Goal: Task Accomplishment & Management: Manage account settings

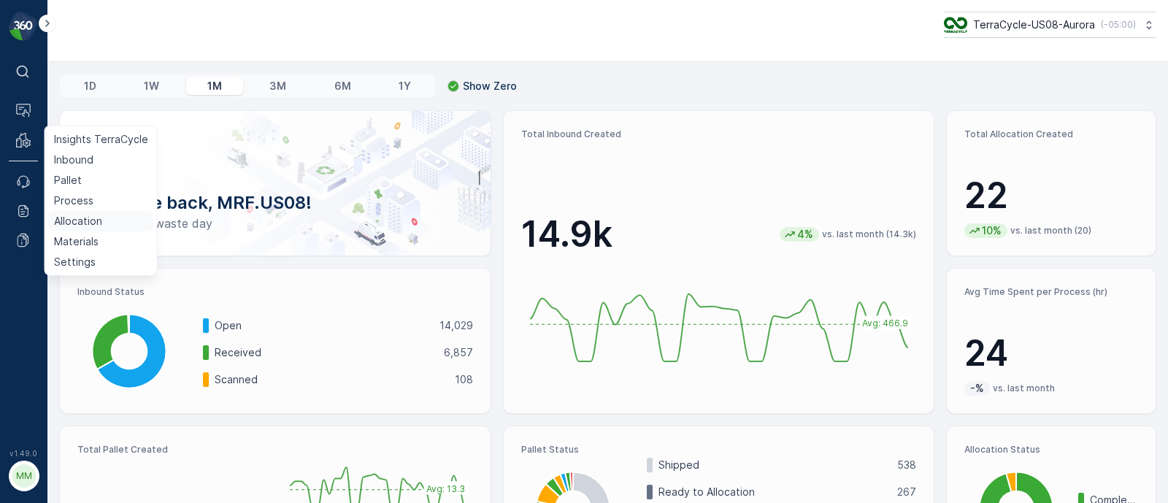
click at [68, 220] on p "Allocation" at bounding box center [78, 221] width 48 height 15
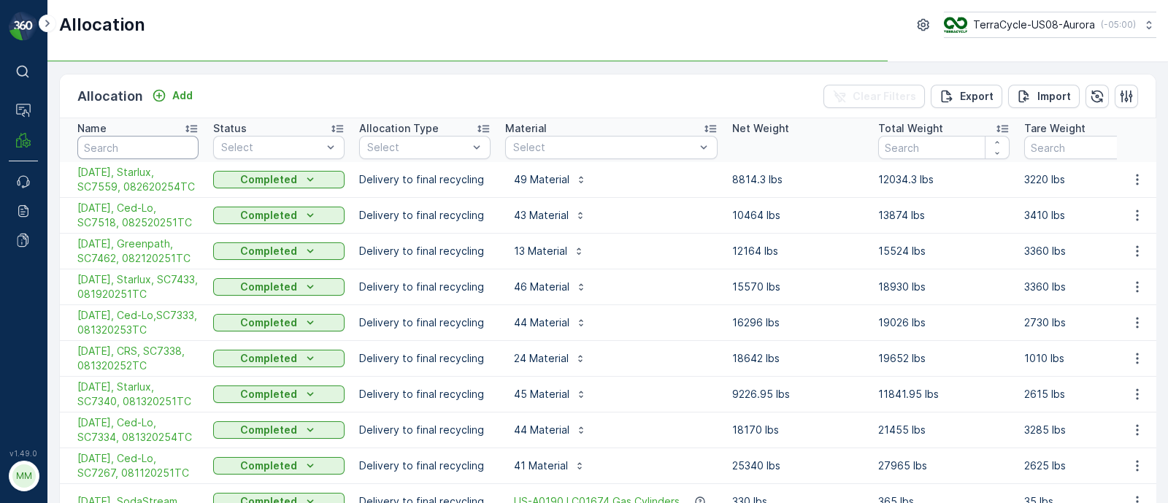
click at [103, 140] on input "text" at bounding box center [137, 147] width 121 height 23
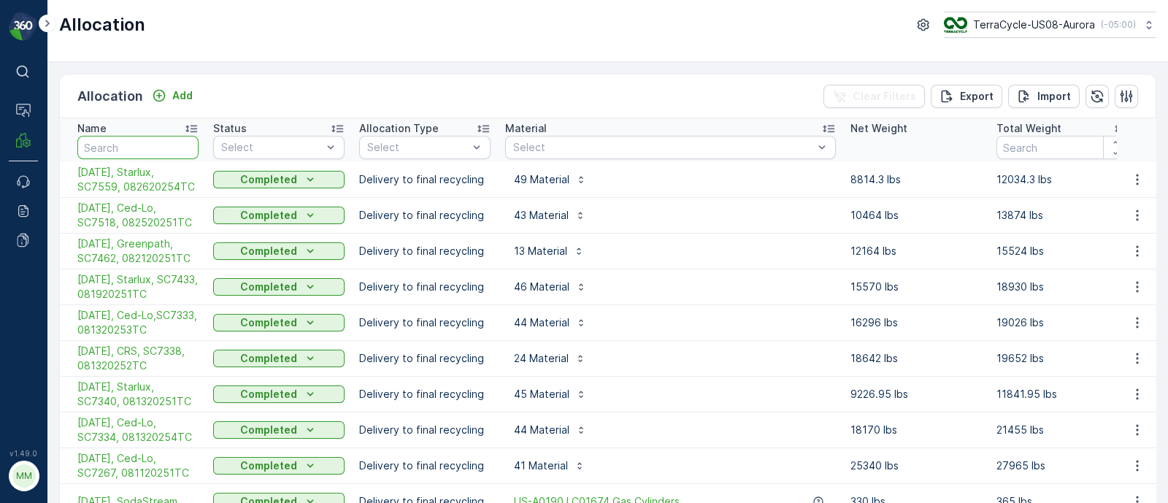
click at [103, 140] on input "text" at bounding box center [137, 147] width 121 height 23
type input "crs"
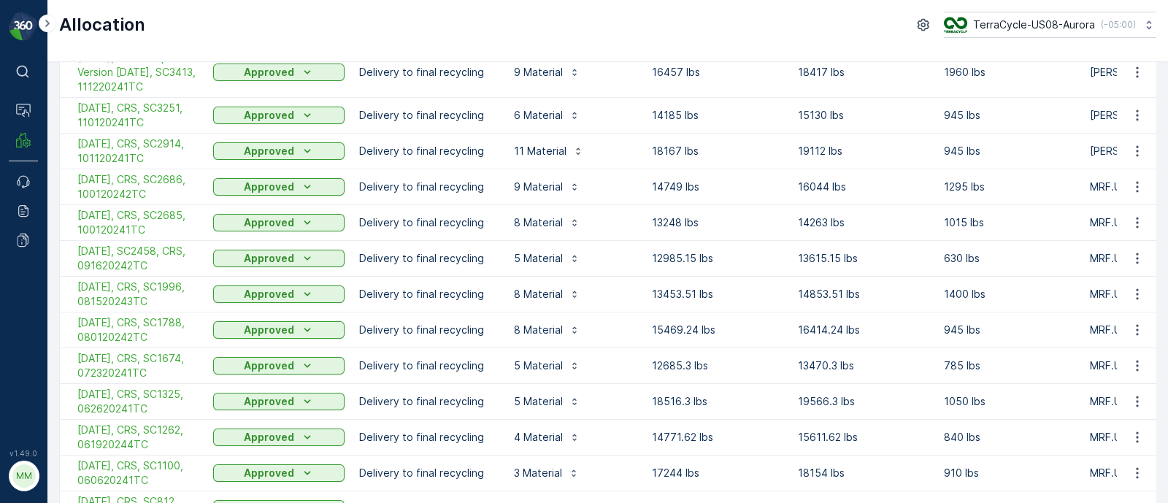
scroll to position [973, 0]
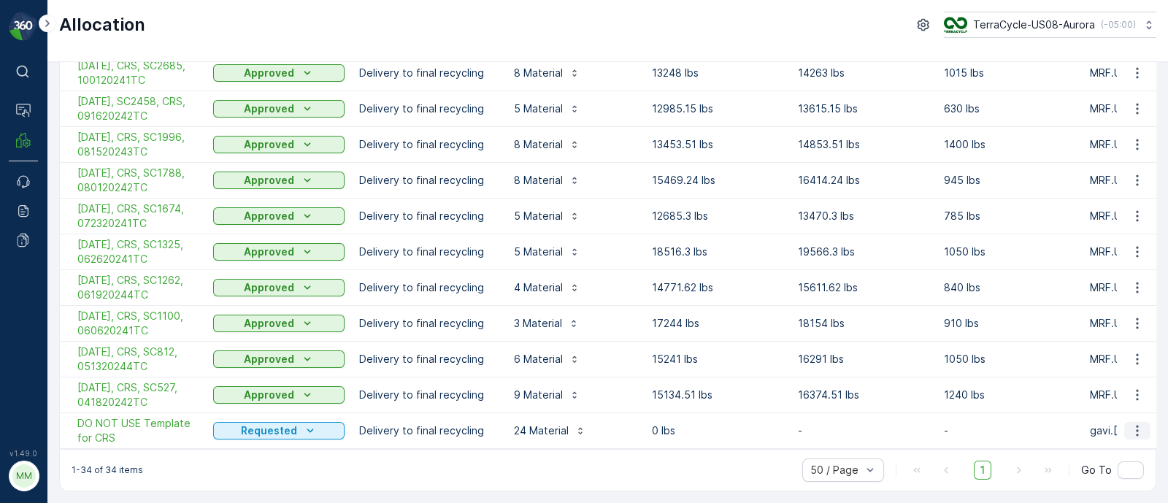
click at [1137, 431] on button "button" at bounding box center [1137, 431] width 26 height 18
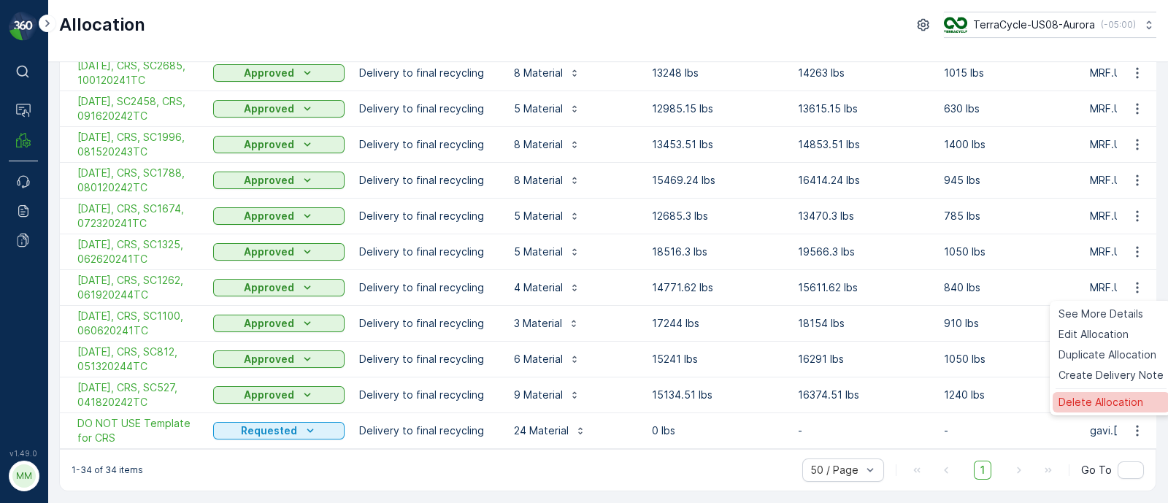
click at [1086, 399] on span "Delete Allocation" at bounding box center [1100, 402] width 85 height 15
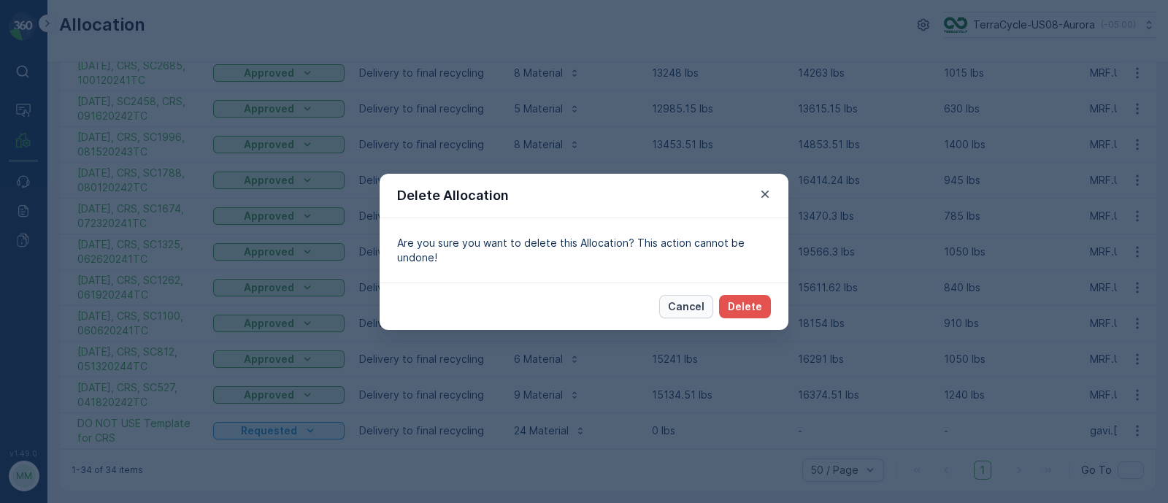
click at [693, 302] on p "Cancel" at bounding box center [686, 306] width 36 height 15
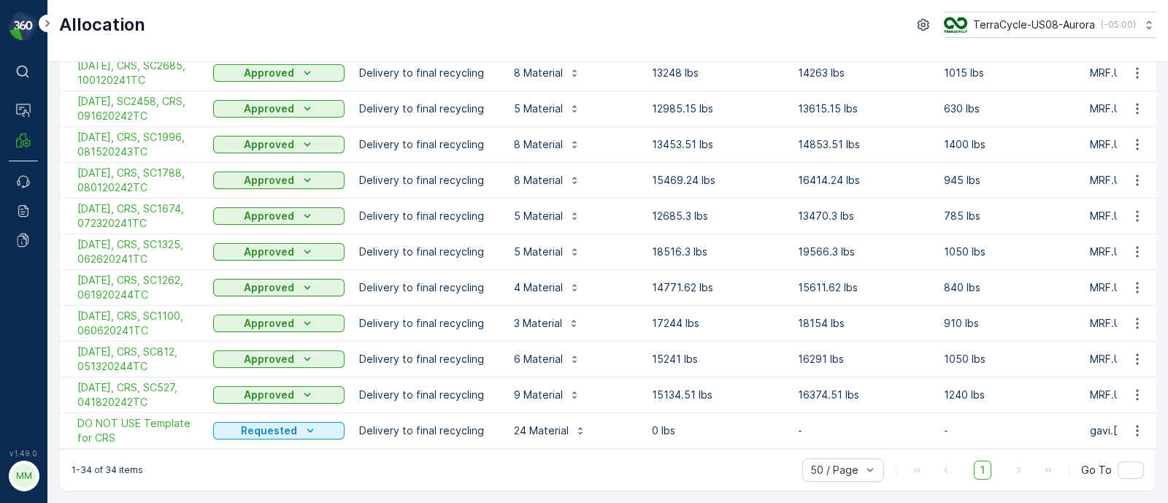
click at [1141, 432] on td at bounding box center [1135, 431] width 39 height 36
click at [1138, 430] on icon "button" at bounding box center [1137, 430] width 15 height 15
click at [1106, 351] on span "Duplicate Allocation" at bounding box center [1107, 354] width 98 height 15
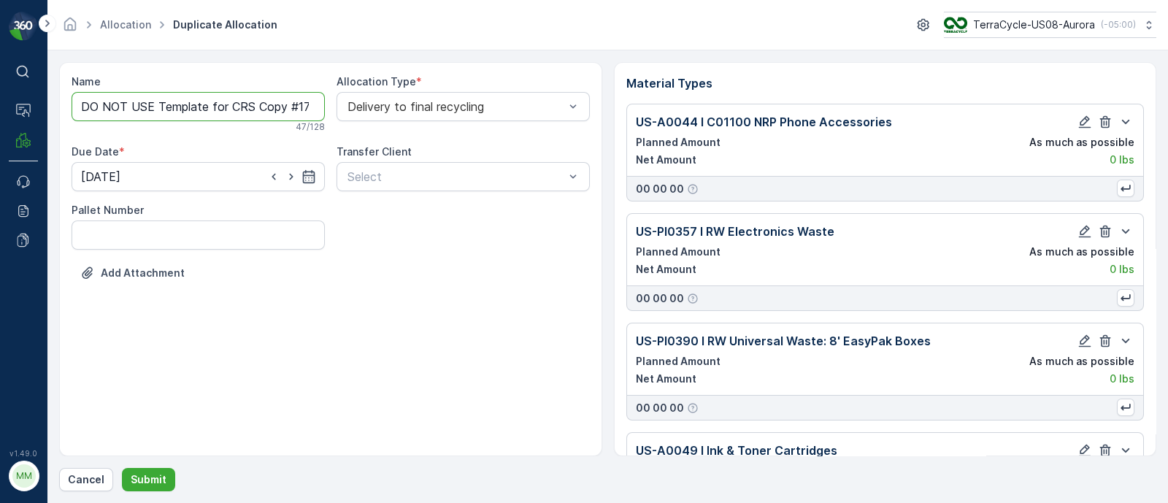
drag, startPoint x: 228, startPoint y: 104, endPoint x: 0, endPoint y: 117, distance: 228.1
click at [0, 117] on div "⌘B Operations MRF Events Reports Documents v 1.49.0 MM MRF.US08 Allocation Dupl…" at bounding box center [584, 251] width 1168 height 503
click at [165, 102] on input "[DATE], CRS Copy #1756470683629" at bounding box center [198, 106] width 253 height 29
type input "[DATE], CRS, SC5041"
click at [315, 182] on icon "button" at bounding box center [308, 179] width 15 height 15
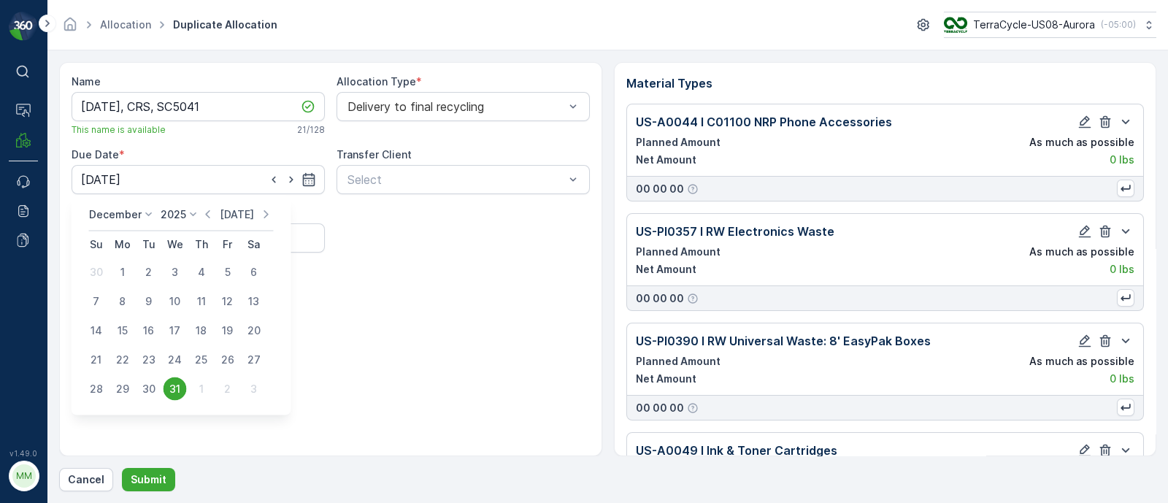
click at [240, 215] on p "[DATE]" at bounding box center [237, 214] width 34 height 15
click at [227, 384] on div "29" at bounding box center [227, 388] width 23 height 23
type input "[DATE]"
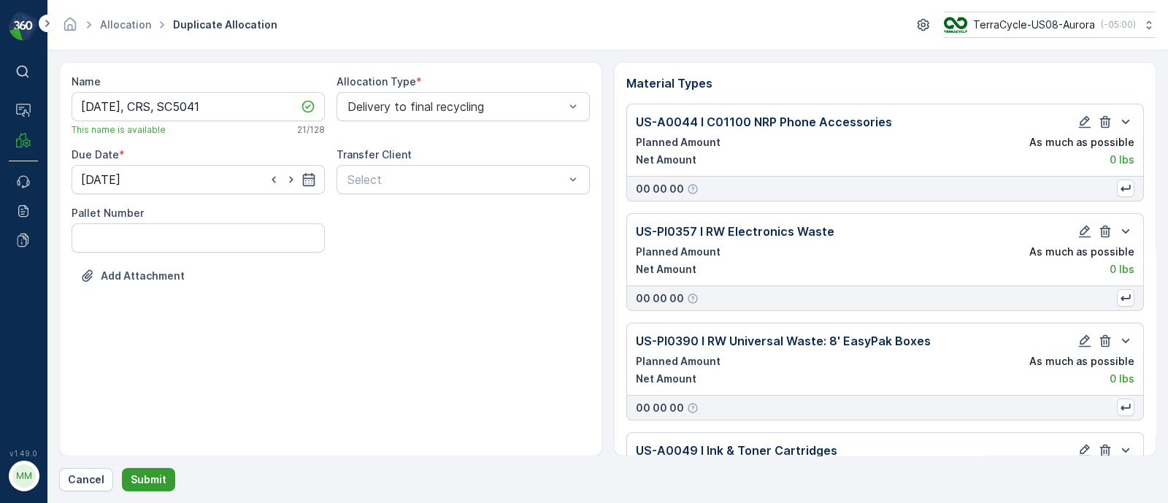
click at [153, 482] on p "Submit" at bounding box center [149, 479] width 36 height 15
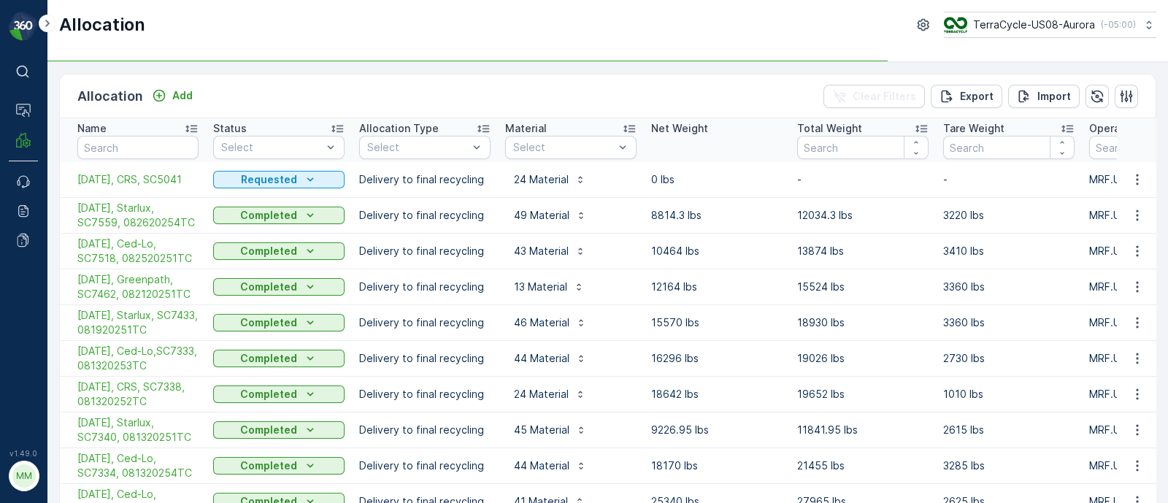
drag, startPoint x: 73, startPoint y: 180, endPoint x: 198, endPoint y: 177, distance: 125.5
click at [198, 177] on td "[DATE], CRS, SC5041" at bounding box center [133, 179] width 146 height 35
copy span "[DATE], CRS, SC5041"
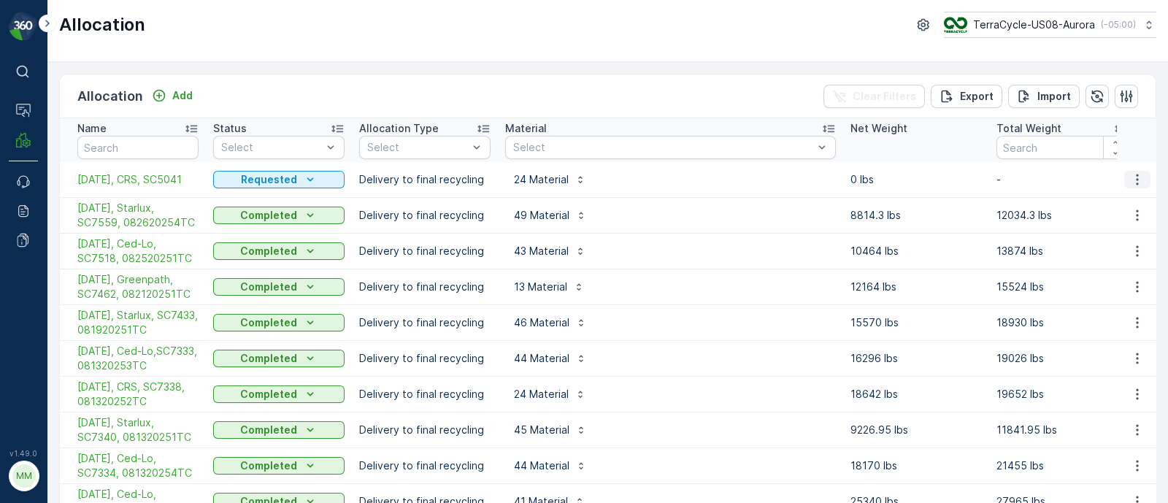
click at [1138, 180] on icon "button" at bounding box center [1137, 179] width 15 height 15
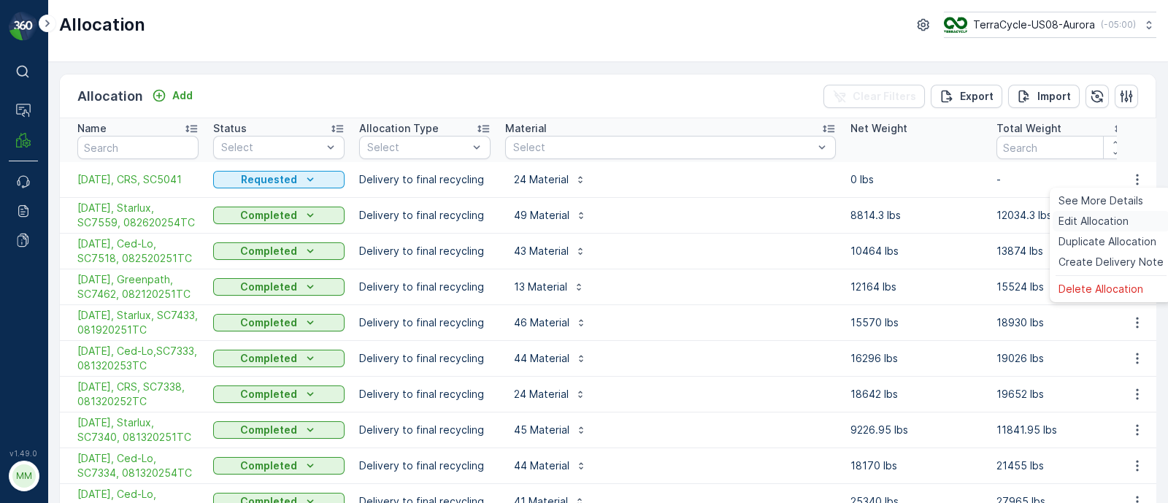
click at [1091, 224] on span "Edit Allocation" at bounding box center [1093, 221] width 70 height 15
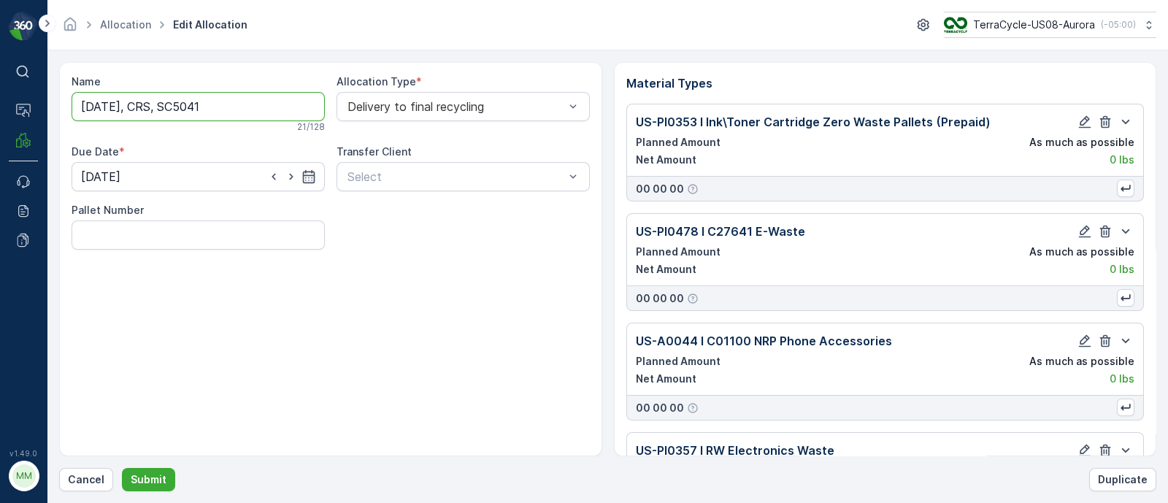
drag, startPoint x: 212, startPoint y: 109, endPoint x: 168, endPoint y: 104, distance: 44.8
click at [168, 104] on input "[DATE], CRS, SC5041" at bounding box center [198, 106] width 253 height 29
paste input "7582"
type input "[DATE], CRS, SC7582"
click at [163, 473] on button "Submit" at bounding box center [148, 479] width 53 height 23
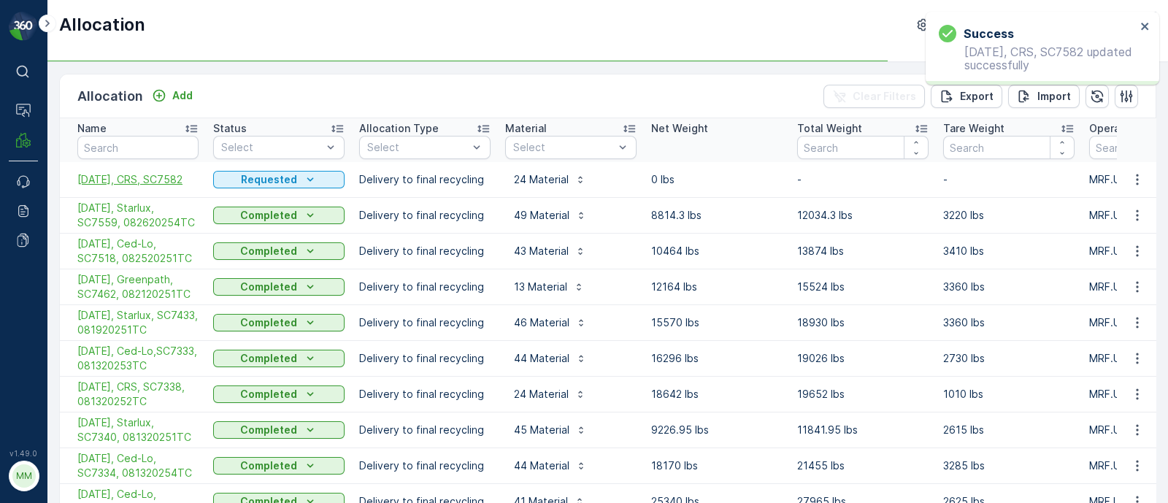
drag, startPoint x: 69, startPoint y: 181, endPoint x: 190, endPoint y: 183, distance: 121.2
click at [190, 183] on td "[DATE], CRS, SC7582" at bounding box center [133, 179] width 146 height 35
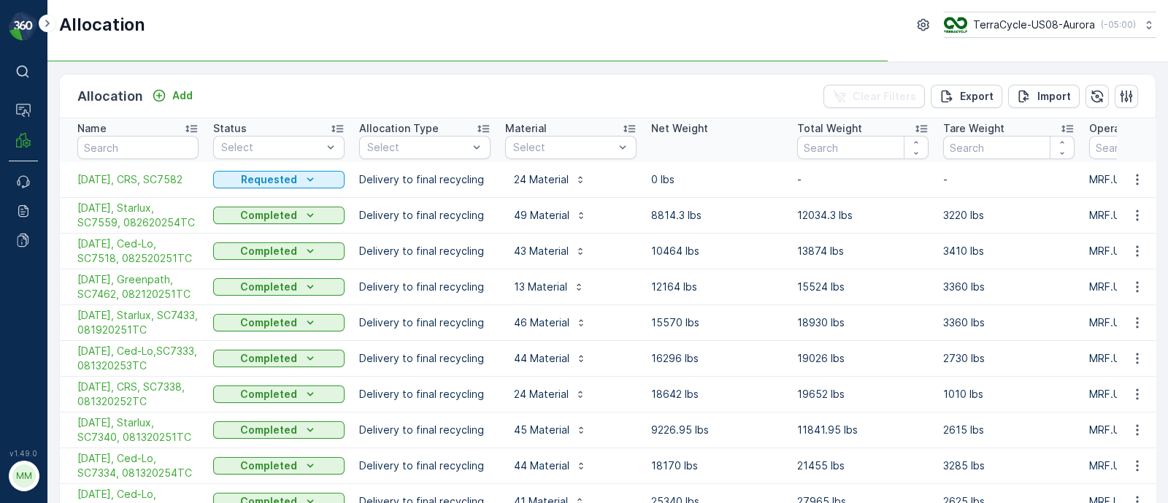
copy span "[DATE], CRS, SC7582"
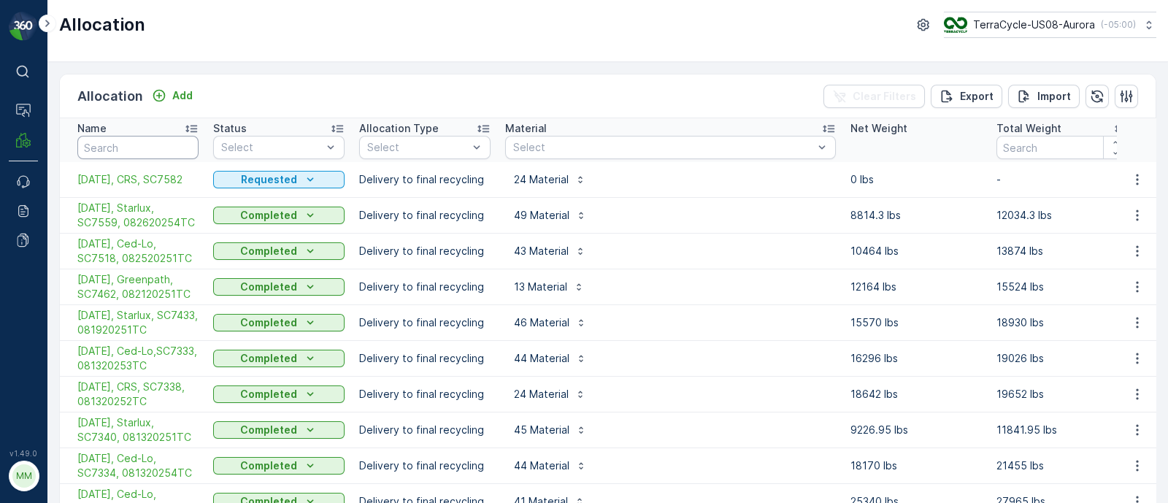
click at [123, 144] on input "text" at bounding box center [137, 147] width 121 height 23
type input "temp"
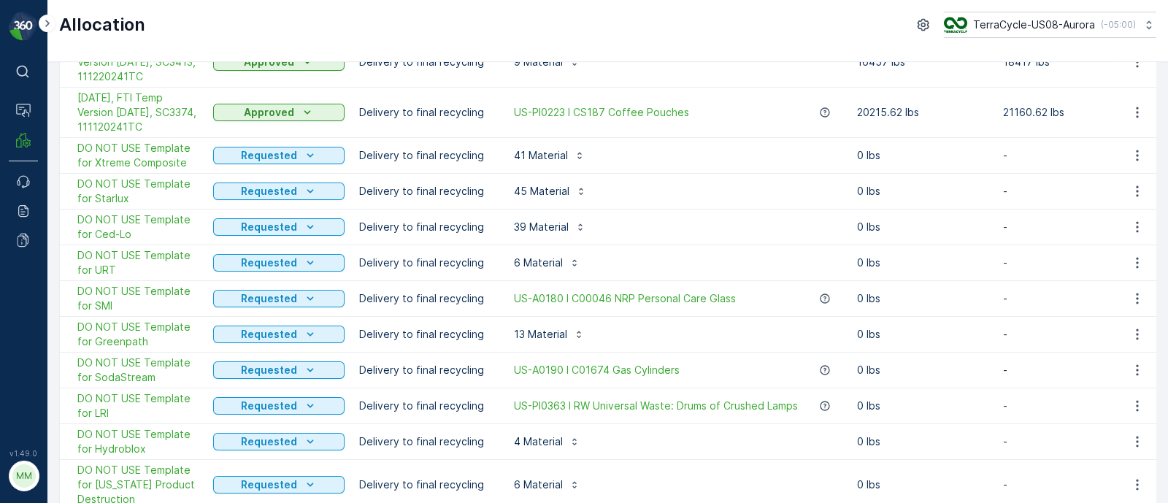
scroll to position [420, 0]
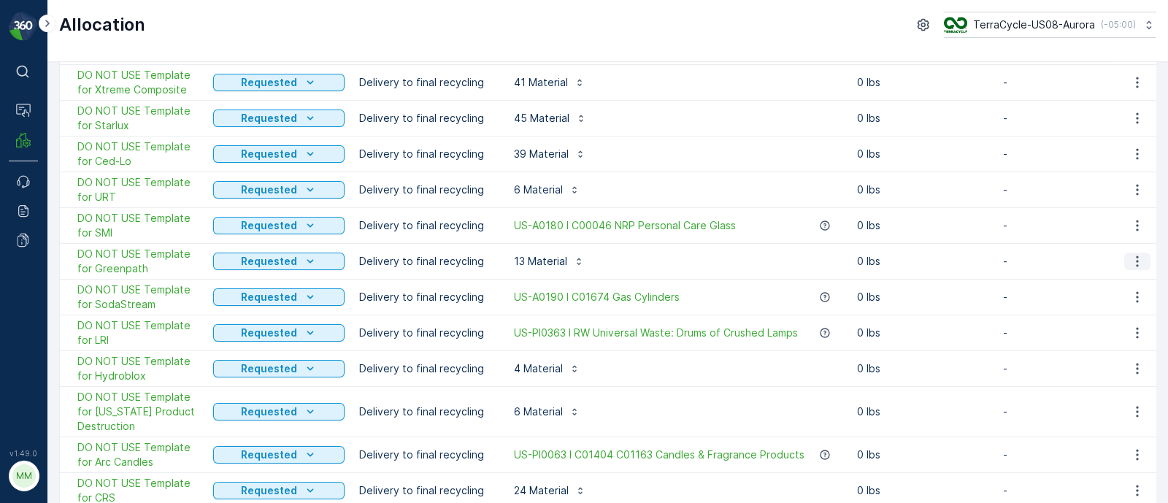
click at [1135, 261] on icon "button" at bounding box center [1137, 261] width 15 height 15
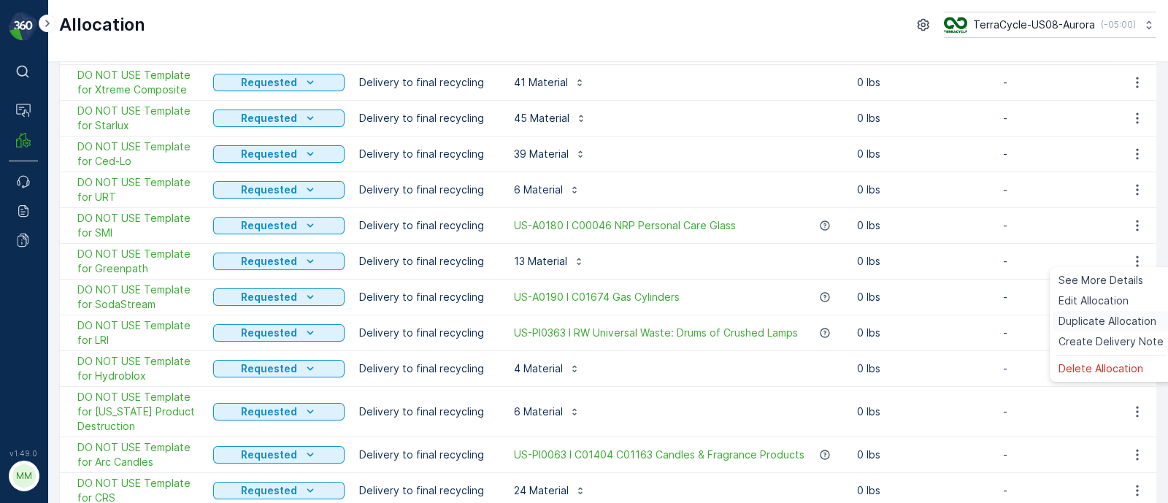
click at [1098, 322] on span "Duplicate Allocation" at bounding box center [1107, 321] width 98 height 15
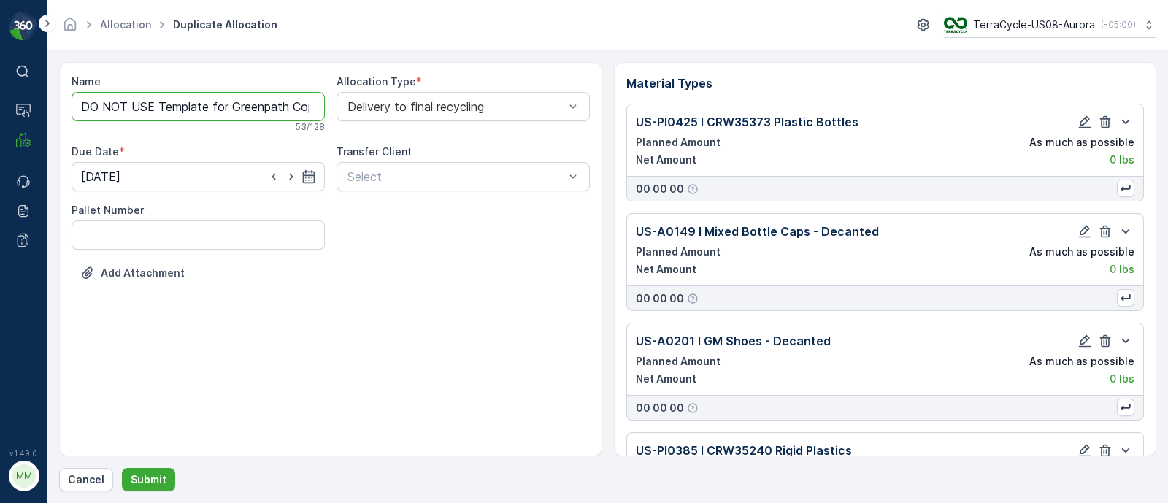
drag, startPoint x: 228, startPoint y: 100, endPoint x: 3, endPoint y: 85, distance: 226.0
click at [3, 85] on div "⌘B Operations MRF Events Reports Documents v 1.49.0 MM MRF.US08 Allocation Dupl…" at bounding box center [584, 251] width 1168 height 503
drag, startPoint x: 197, startPoint y: 104, endPoint x: 555, endPoint y: 150, distance: 361.2
click at [555, 150] on div "Name [DATE], Greenpath Copy #1756471021353 This name is available 39 / 128 Allo…" at bounding box center [331, 189] width 518 height 231
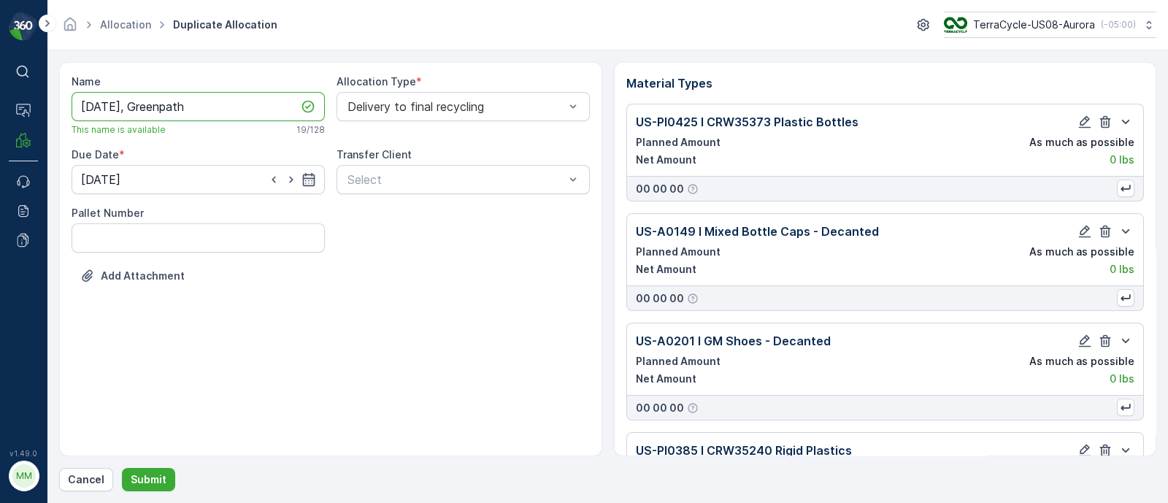
scroll to position [0, 0]
paste input "SC7571 / [PERSON_NAME] / 082720254TC"
type input "[DATE], Greenpath, SC7571, 082720254TC"
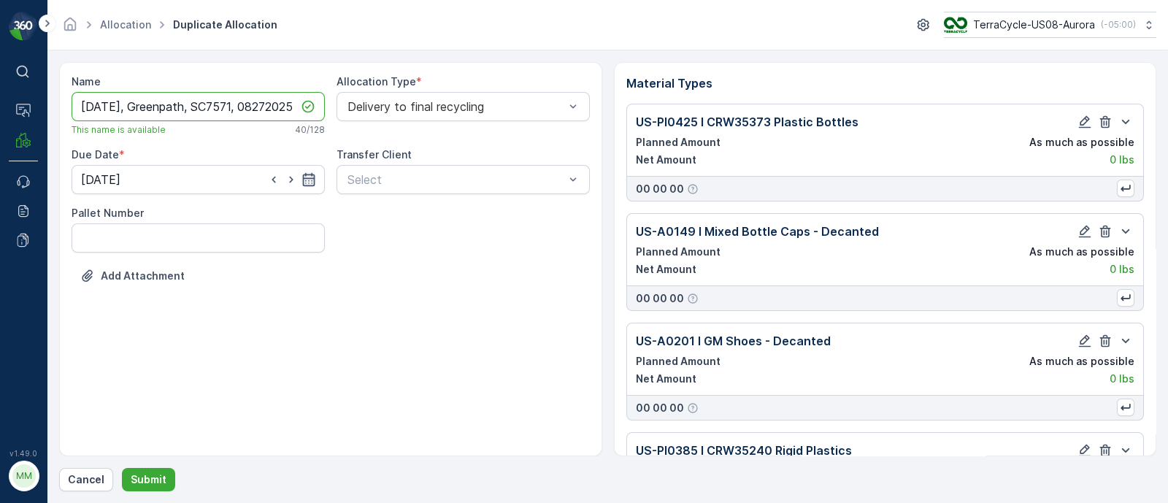
click at [303, 183] on icon "button" at bounding box center [308, 179] width 12 height 13
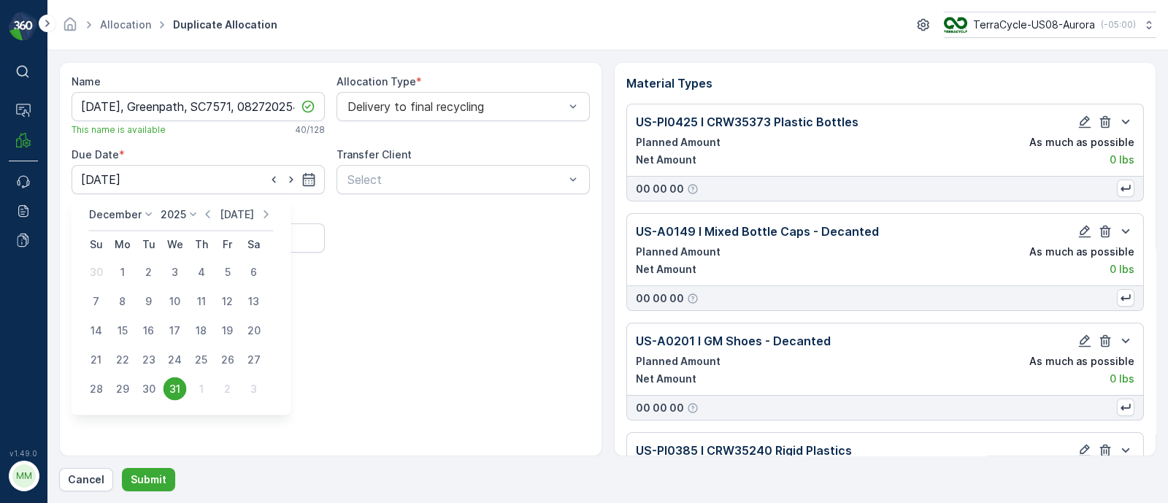
click at [231, 211] on p "[DATE]" at bounding box center [237, 214] width 34 height 15
click at [228, 389] on div "29" at bounding box center [227, 388] width 23 height 23
type input "[DATE]"
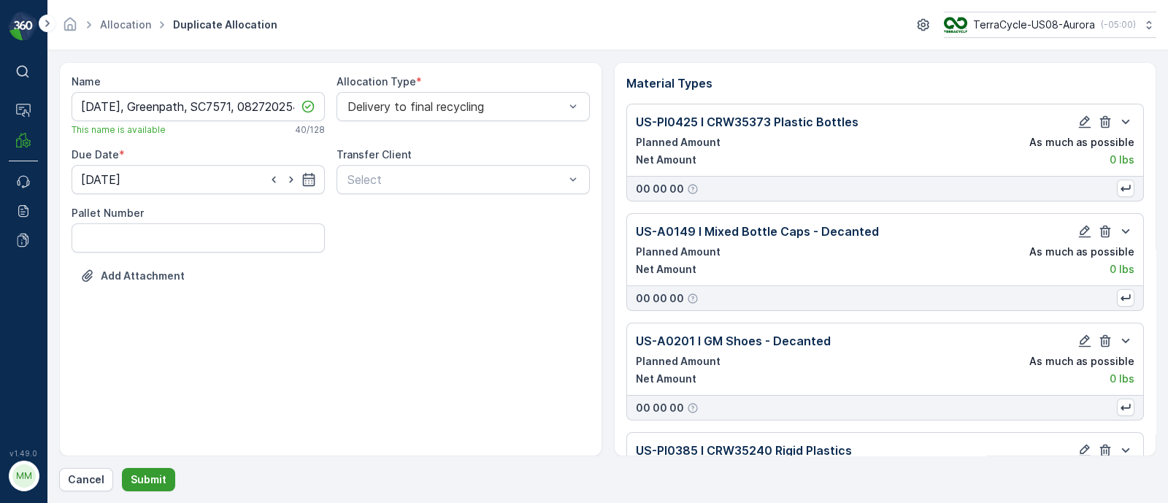
click at [155, 468] on button "Submit" at bounding box center [148, 479] width 53 height 23
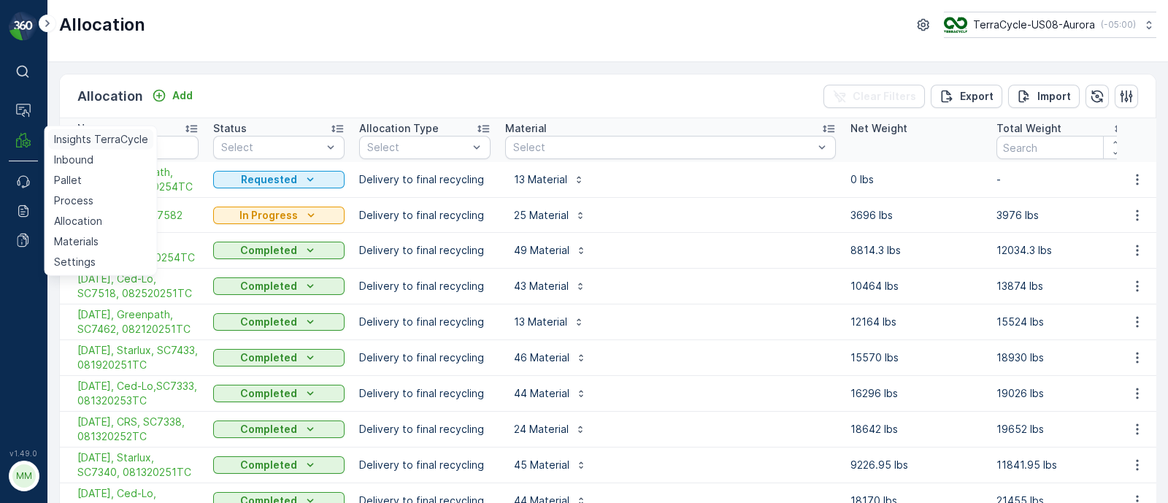
click at [77, 139] on p "Insights TerraCycle" at bounding box center [101, 139] width 94 height 15
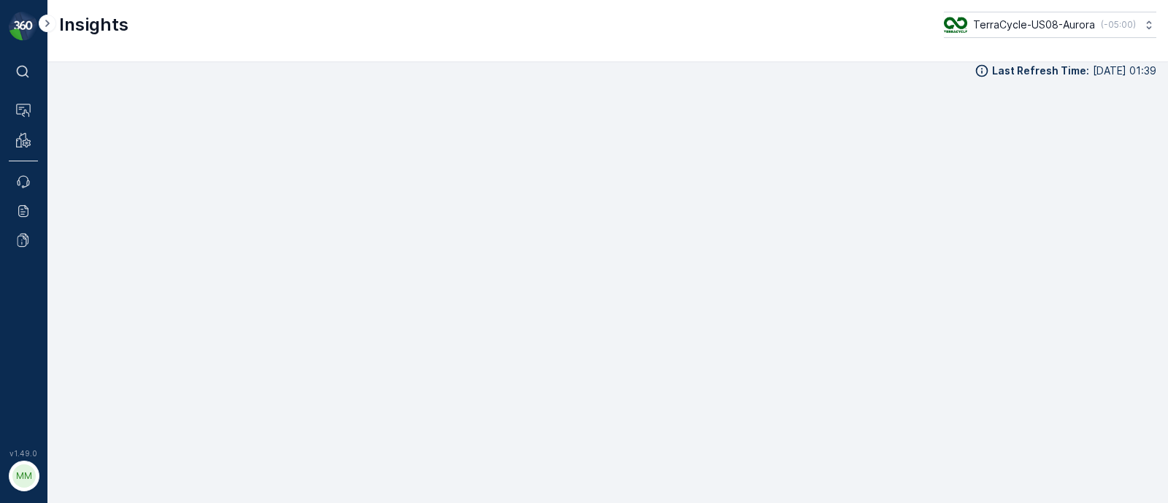
scroll to position [16, 0]
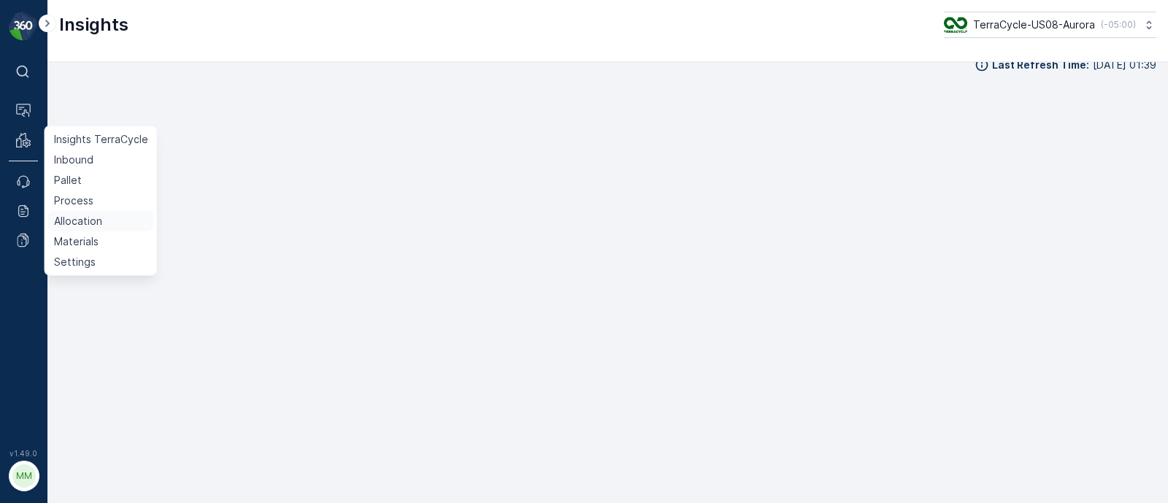
click at [78, 215] on p "Allocation" at bounding box center [78, 221] width 48 height 15
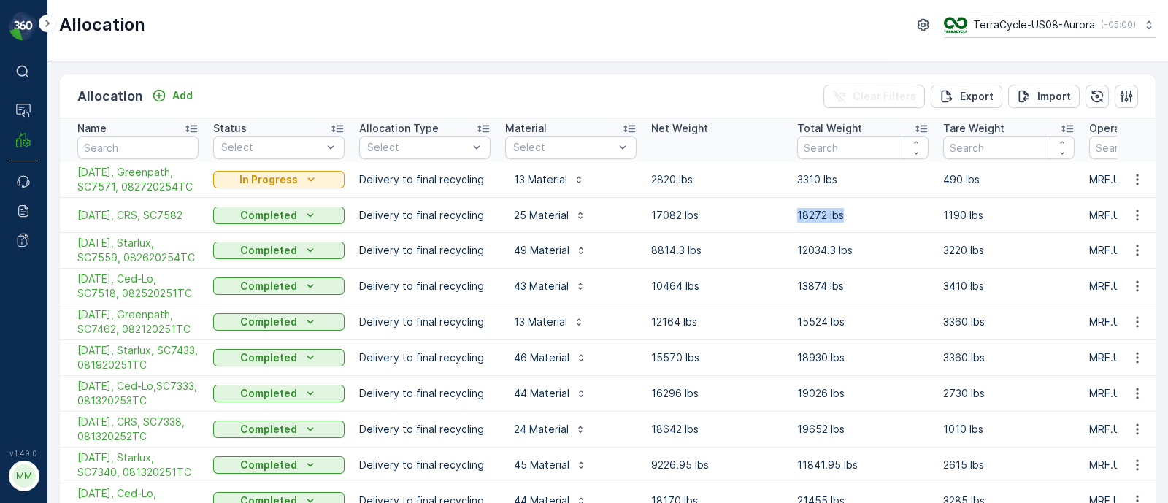
drag, startPoint x: 792, startPoint y: 212, endPoint x: 858, endPoint y: 216, distance: 66.5
click at [858, 216] on td "18272 lbs" at bounding box center [863, 215] width 146 height 35
copy p "18272 lbs"
click at [1135, 212] on icon "button" at bounding box center [1137, 215] width 15 height 15
click at [1102, 296] on span "Create Delivery Note" at bounding box center [1110, 297] width 105 height 15
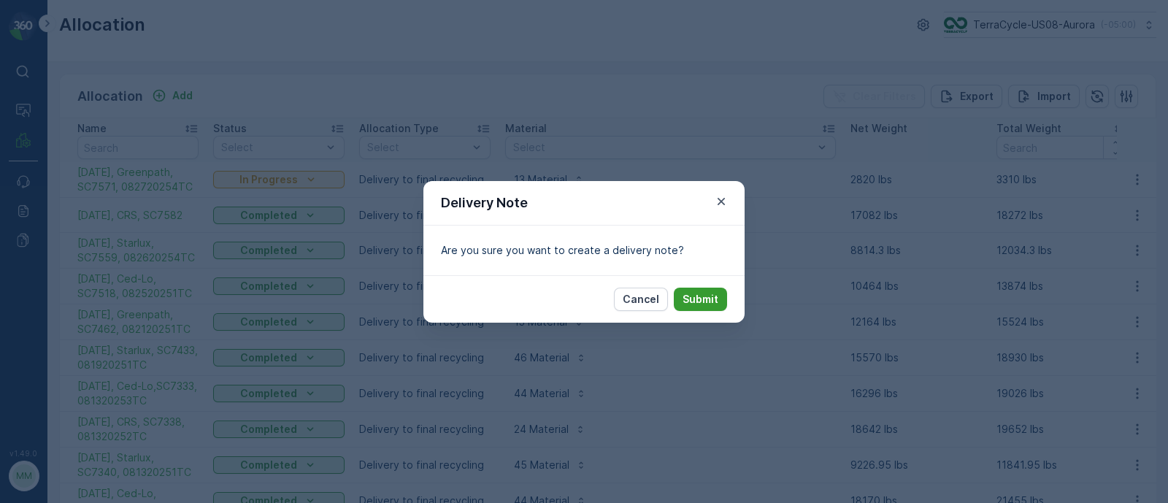
click at [711, 301] on p "Submit" at bounding box center [700, 299] width 36 height 15
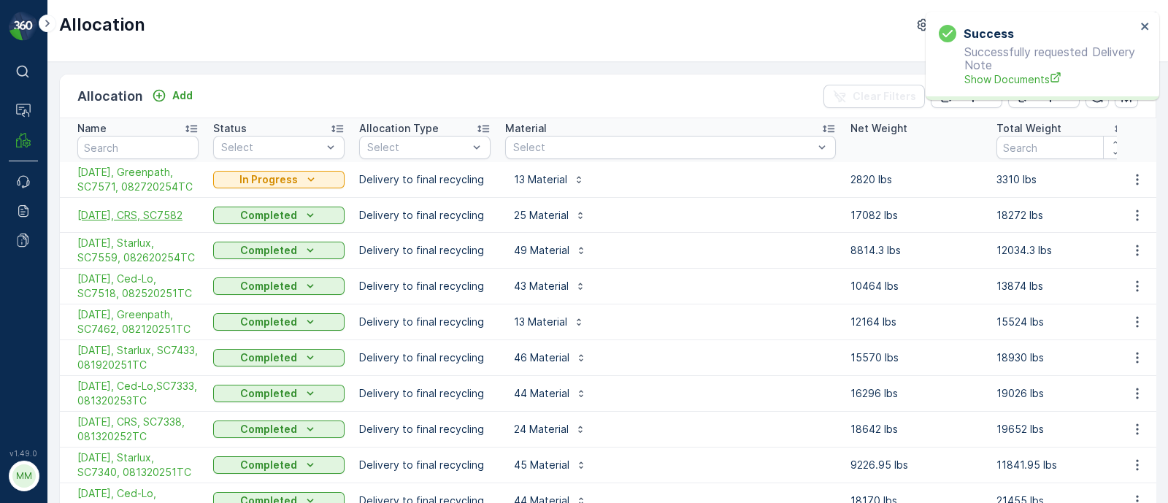
click at [135, 219] on span "[DATE], CRS, SC7582" at bounding box center [137, 215] width 121 height 15
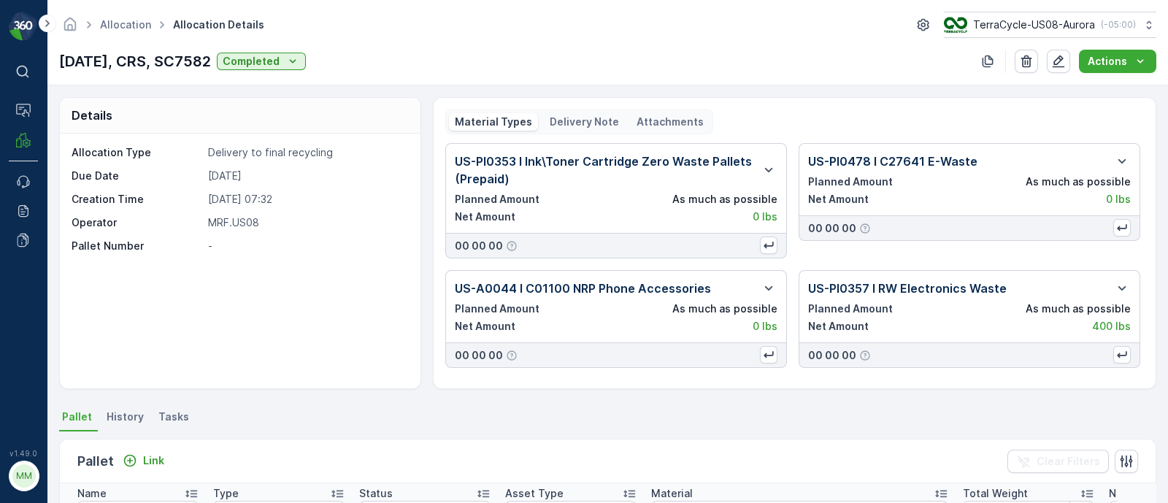
click at [576, 128] on div "Delivery Note" at bounding box center [584, 122] width 81 height 18
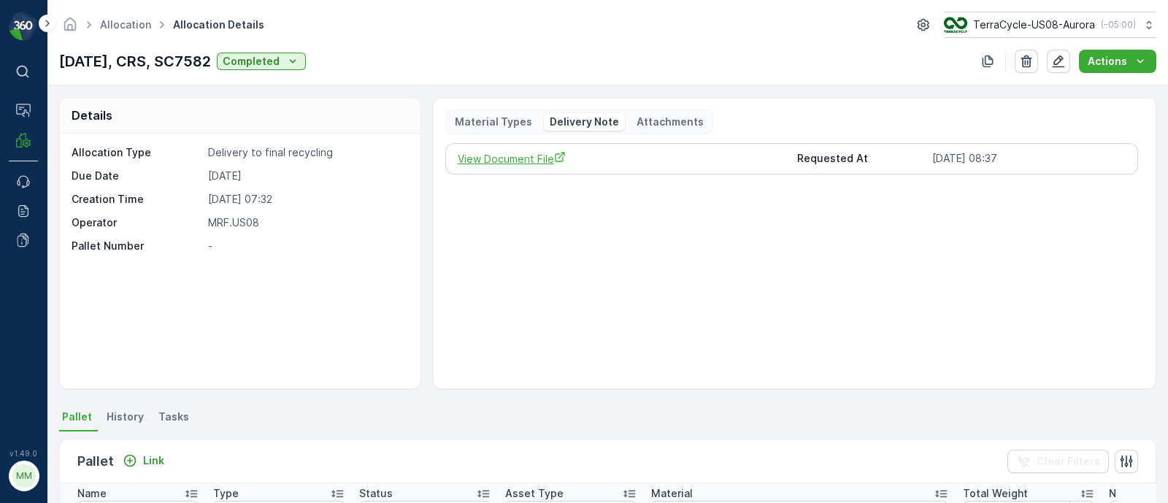
click at [502, 159] on span "View Document File" at bounding box center [622, 158] width 328 height 15
